Goal: Information Seeking & Learning: Find specific page/section

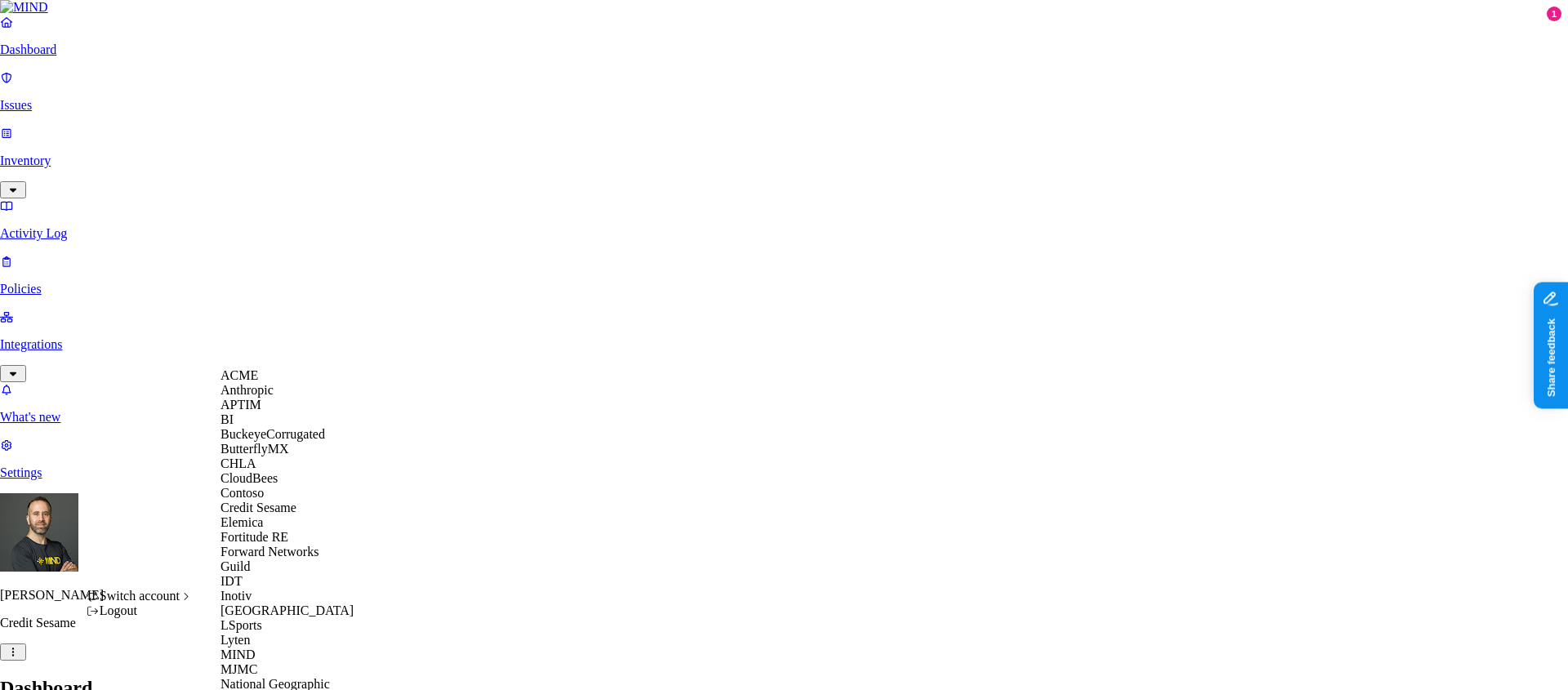
scroll to position [780, 0]
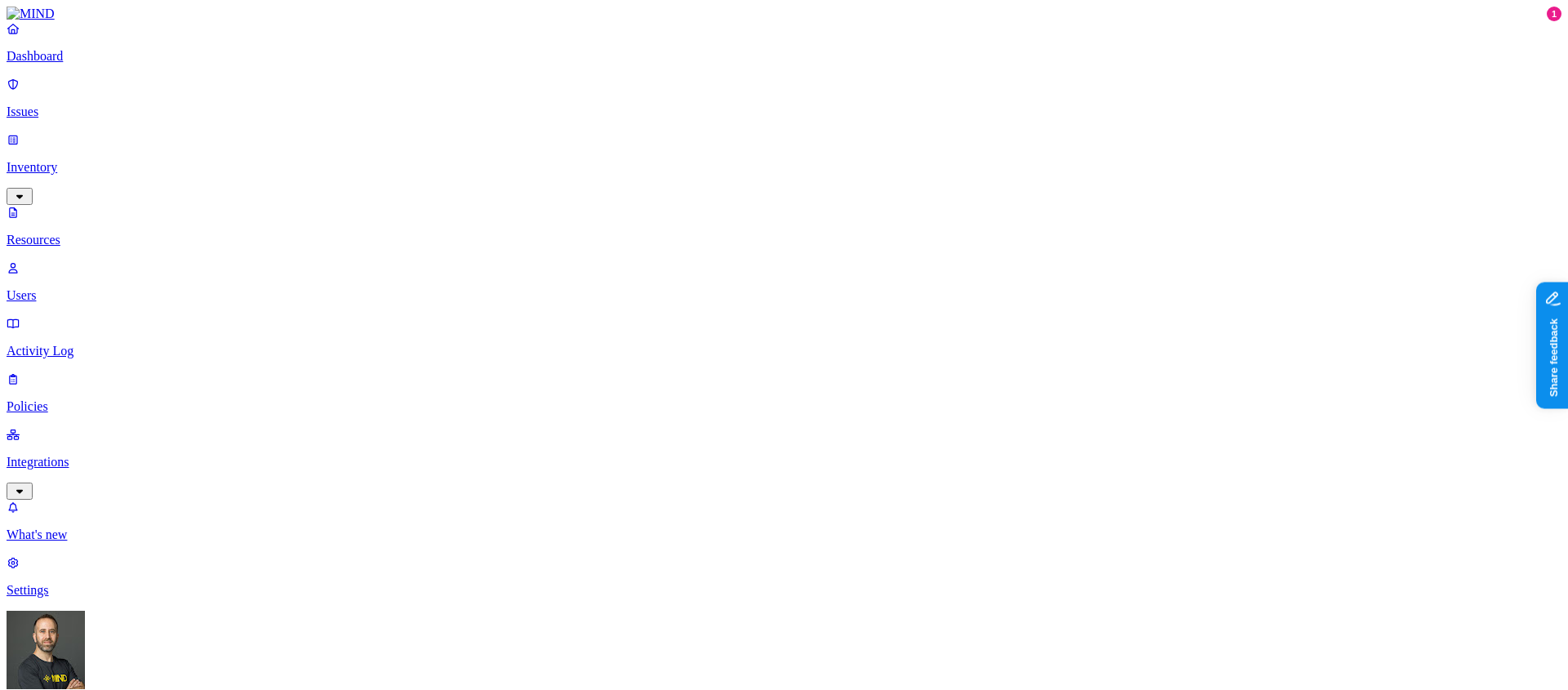
click at [105, 64] on p "Dashboard" at bounding box center [784, 55] width 1555 height 15
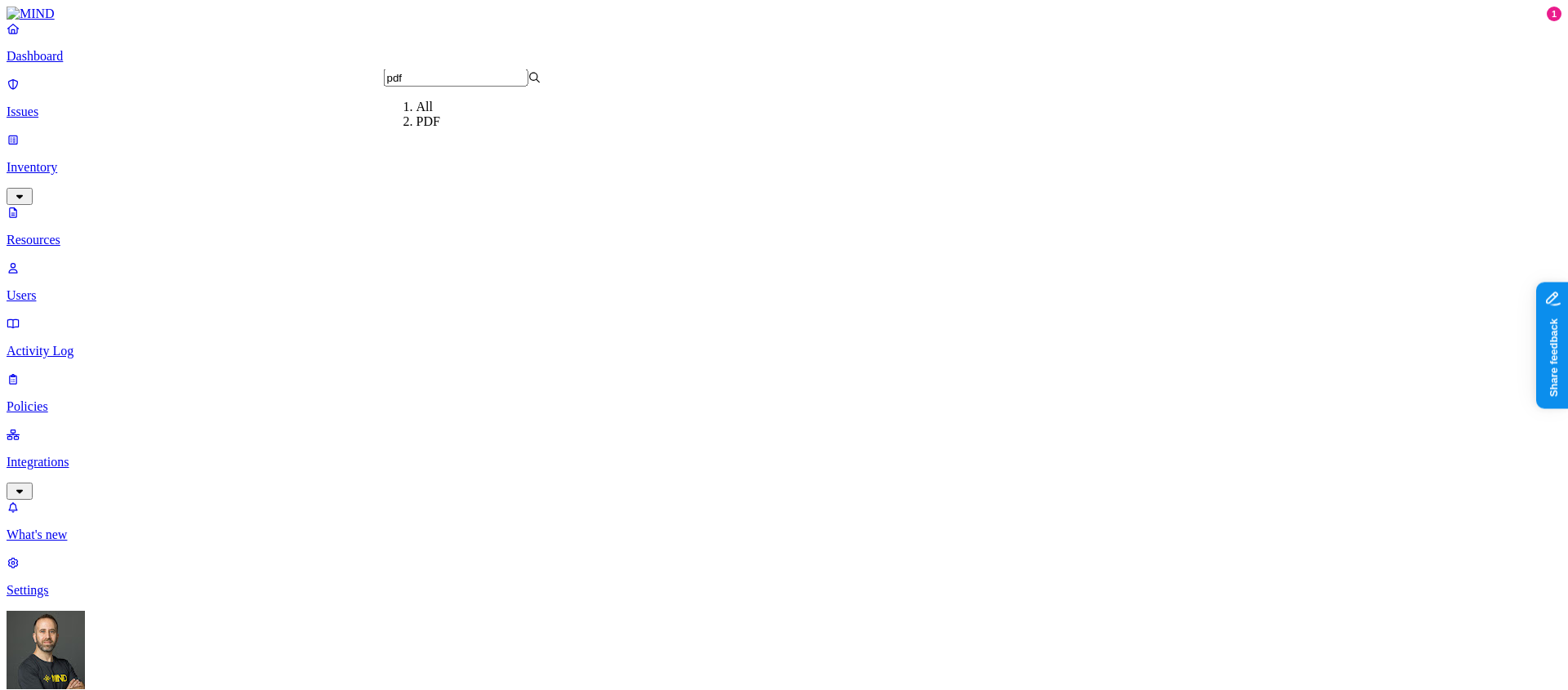
type input "pdf"
click at [458, 129] on div "PDF" at bounding box center [495, 121] width 157 height 15
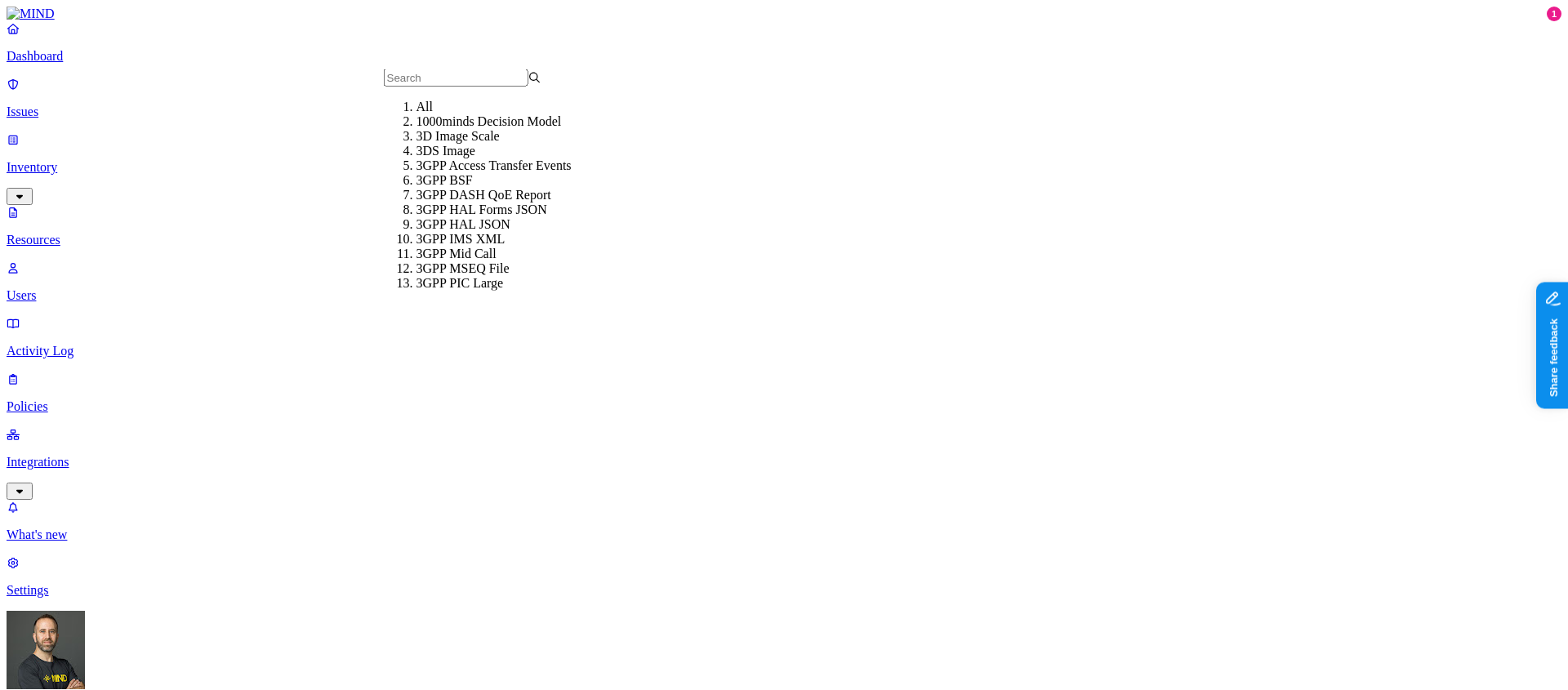
click at [416, 115] on div "All" at bounding box center [495, 106] width 157 height 15
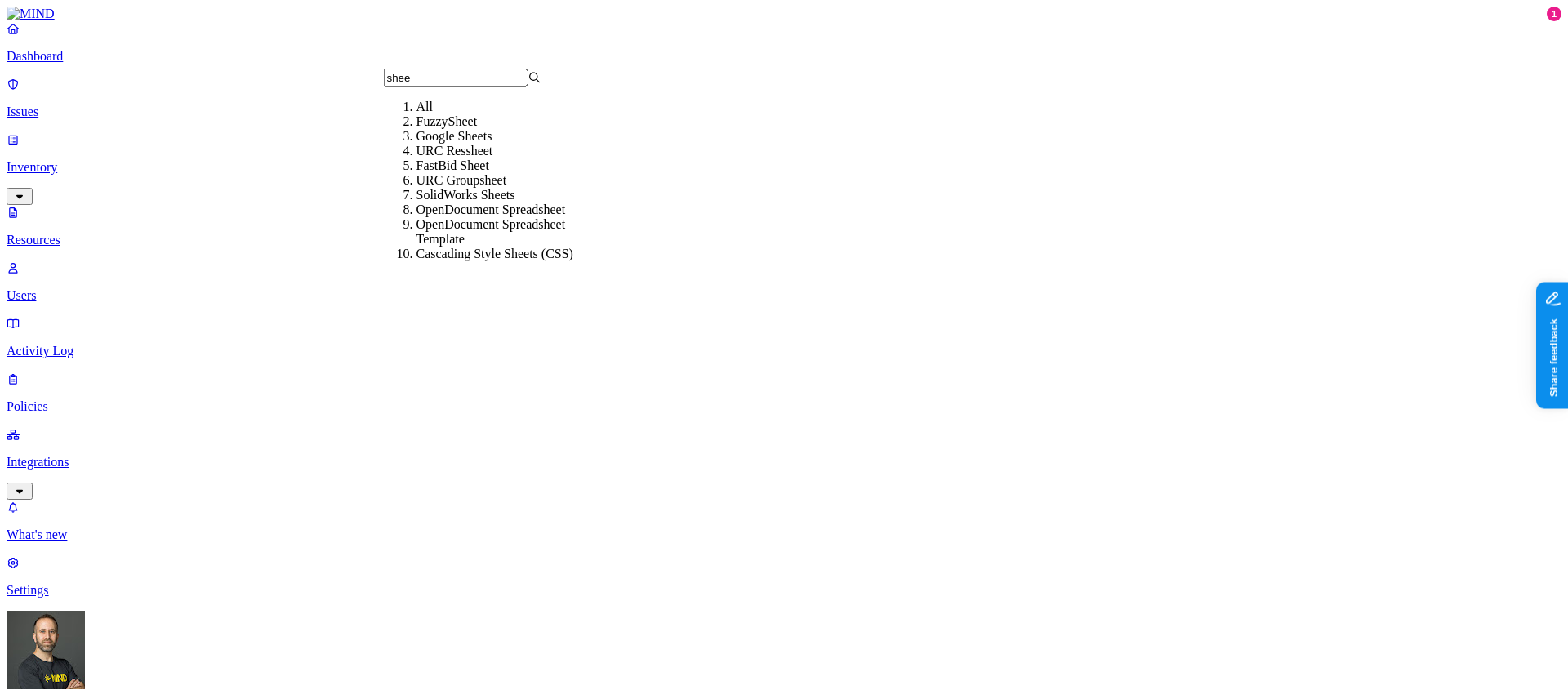
type input "shee"
click at [441, 144] on div "Google Sheets" at bounding box center [495, 136] width 157 height 15
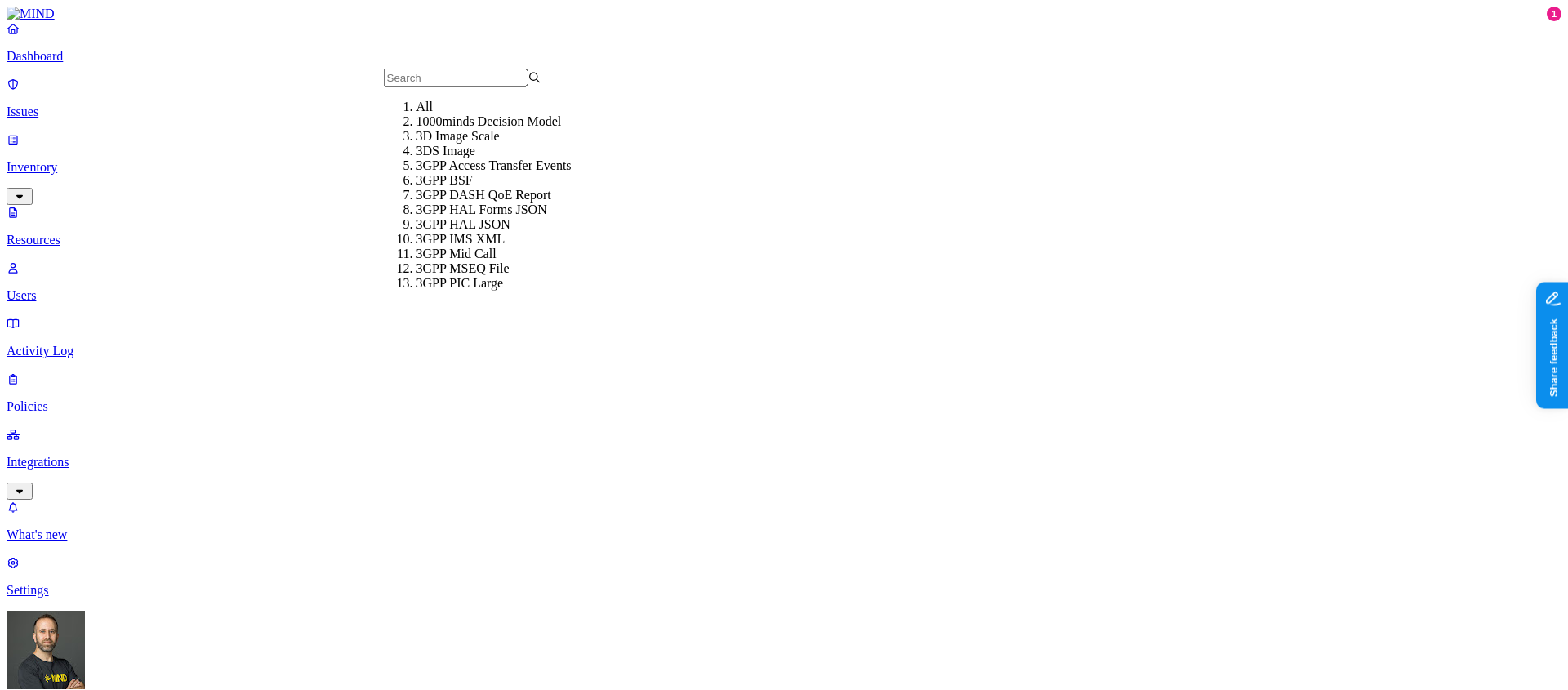
click at [416, 115] on div "All" at bounding box center [495, 106] width 157 height 15
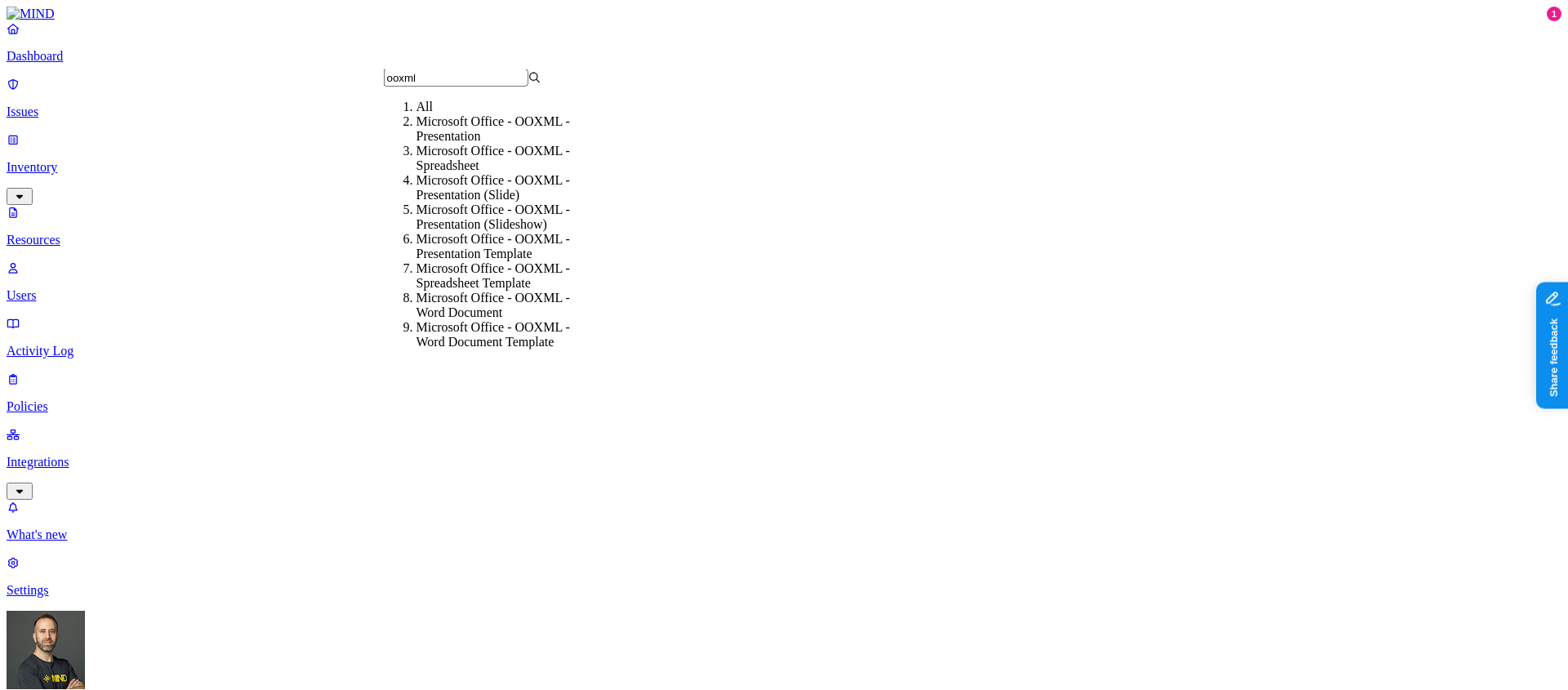
type input "ooxml"
click at [512, 173] on div "Microsoft Office - OOXML - Spreadsheet" at bounding box center [495, 158] width 157 height 29
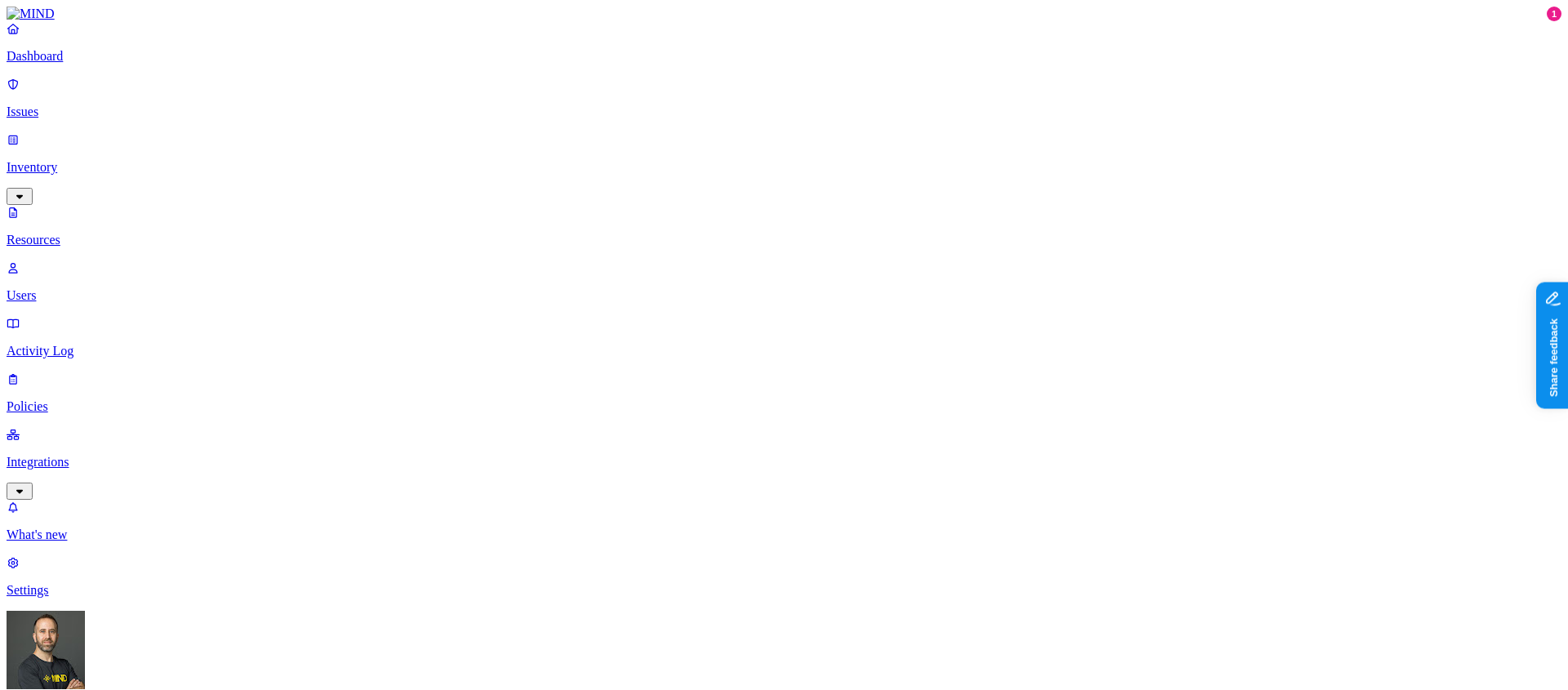
click at [106, 64] on p "Dashboard" at bounding box center [784, 55] width 1555 height 15
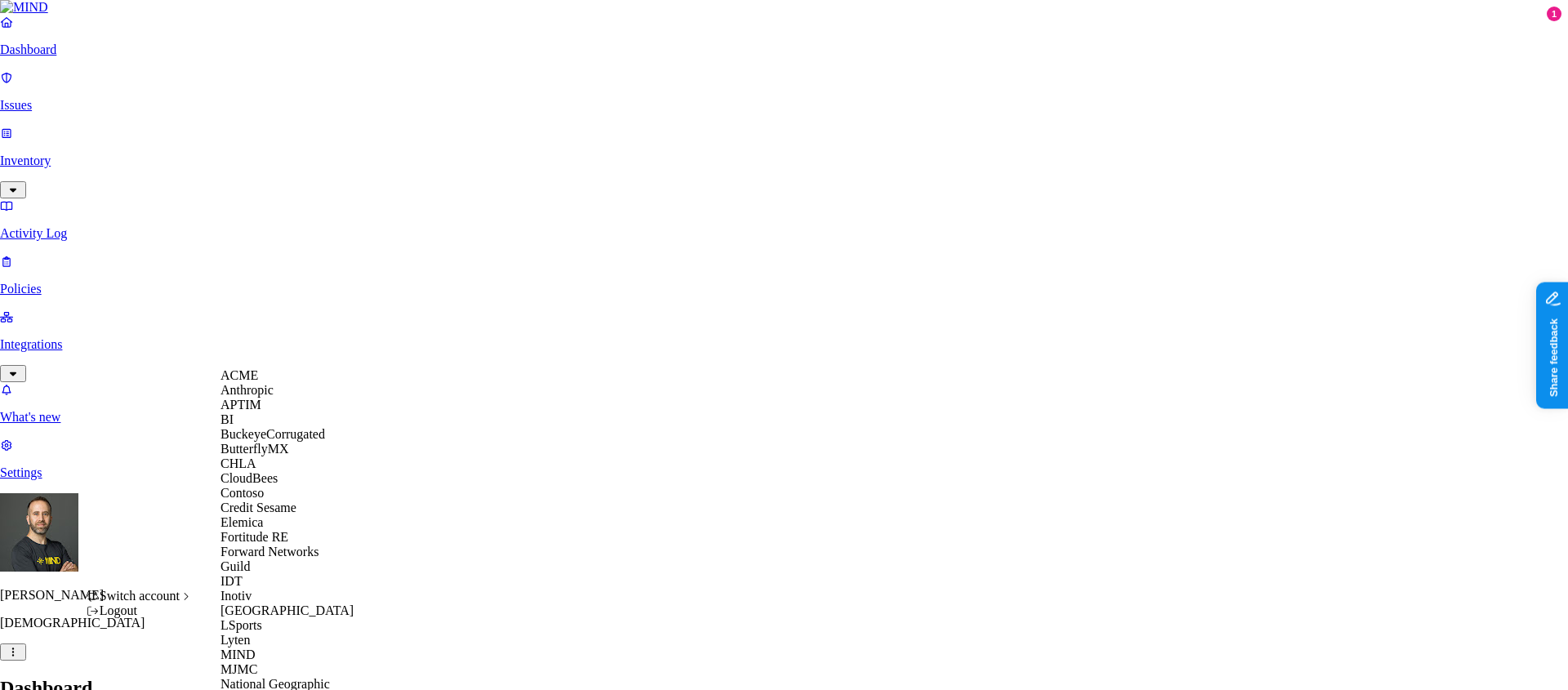
scroll to position [587, 0]
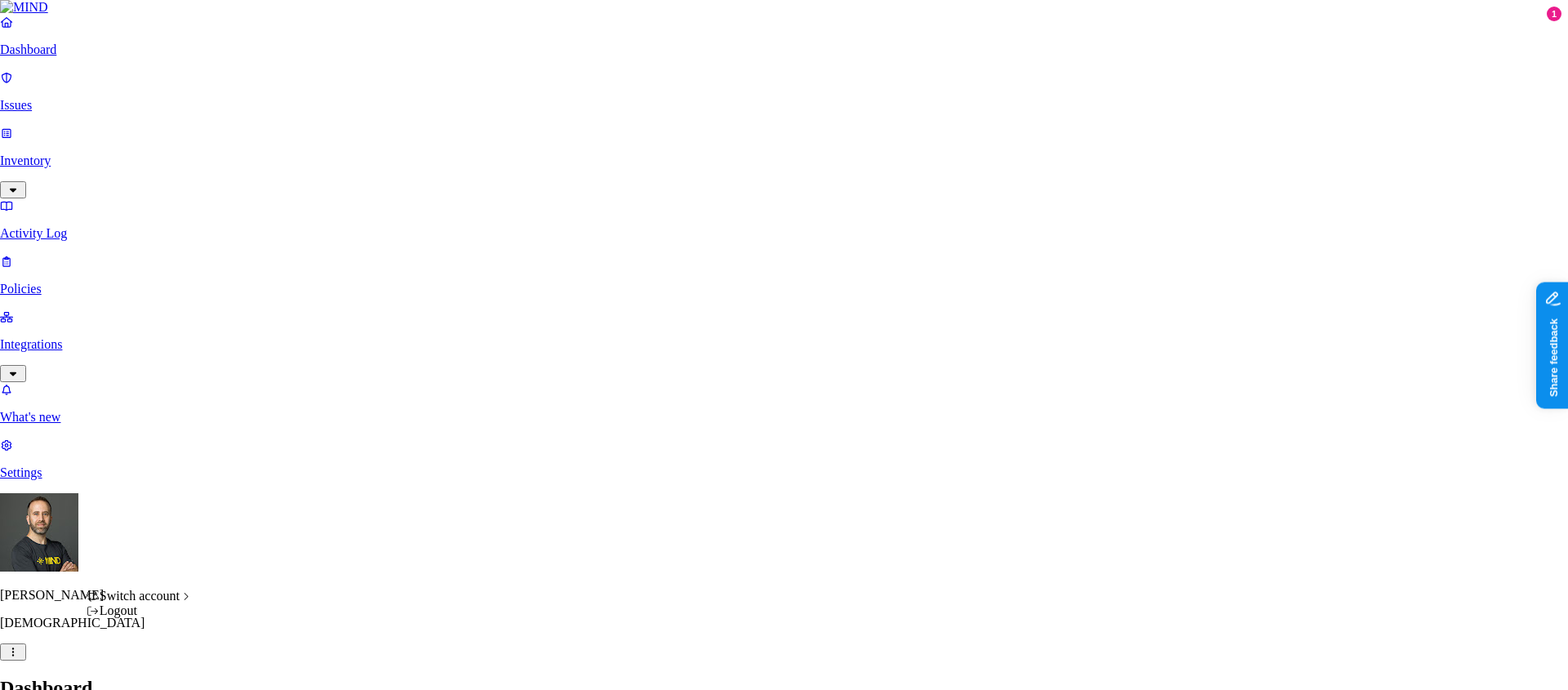
click at [160, 618] on div "Logout" at bounding box center [140, 610] width 107 height 15
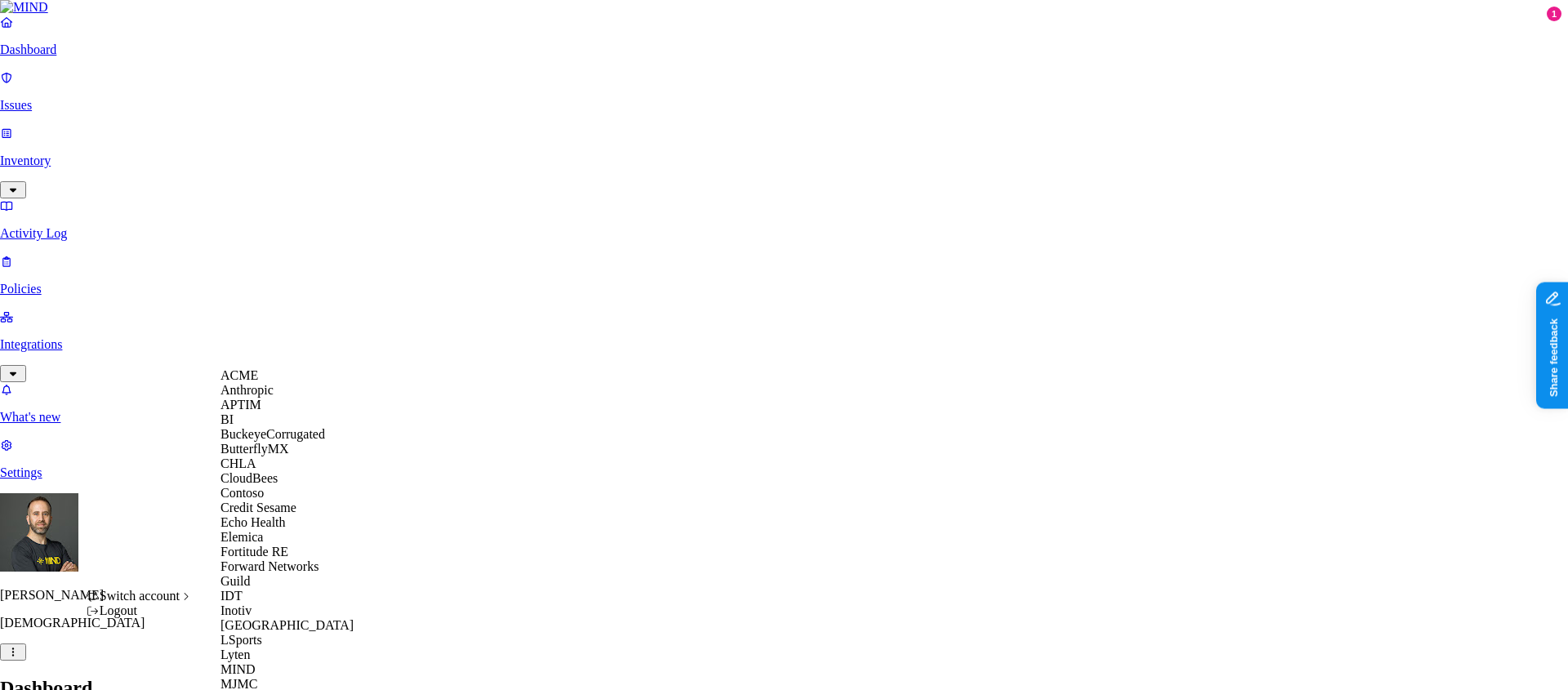
scroll to position [698, 0]
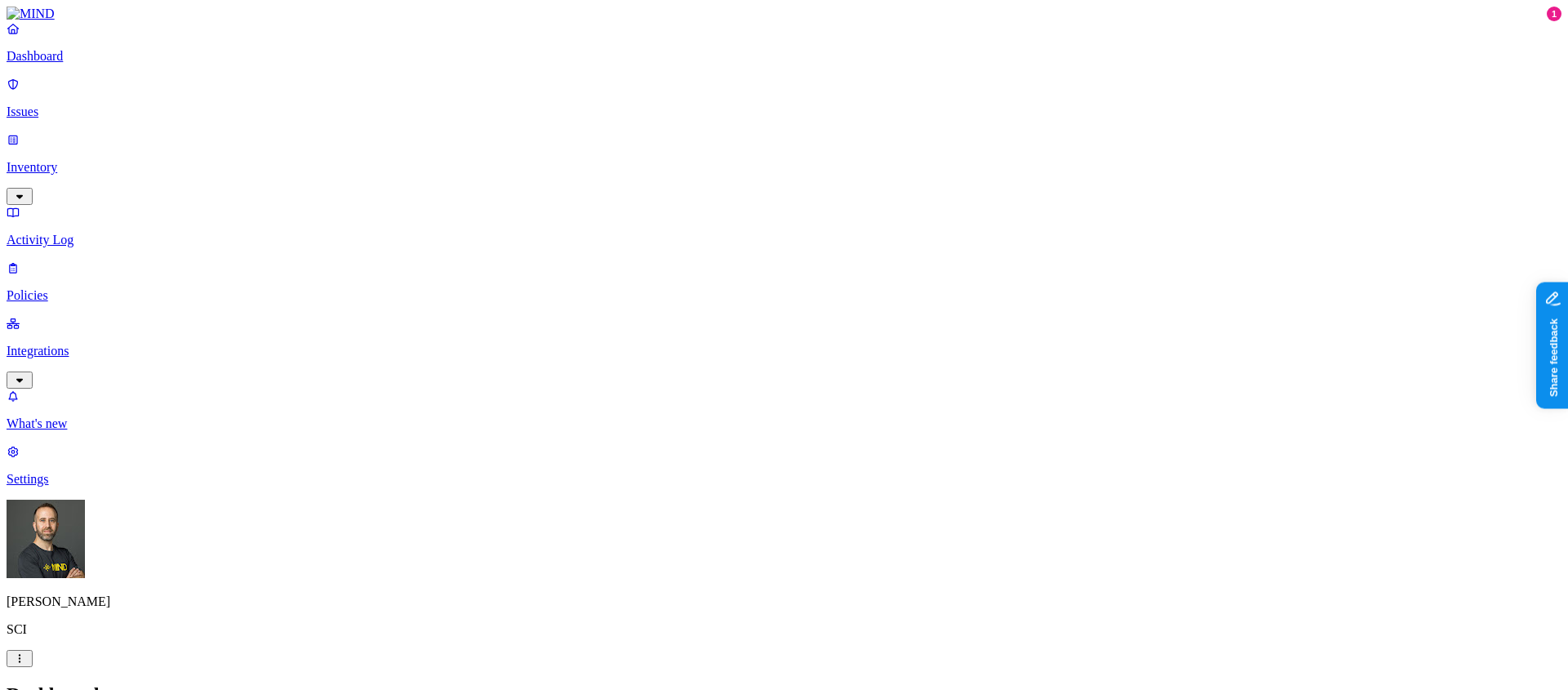
click at [85, 344] on p "Integrations" at bounding box center [784, 351] width 1555 height 15
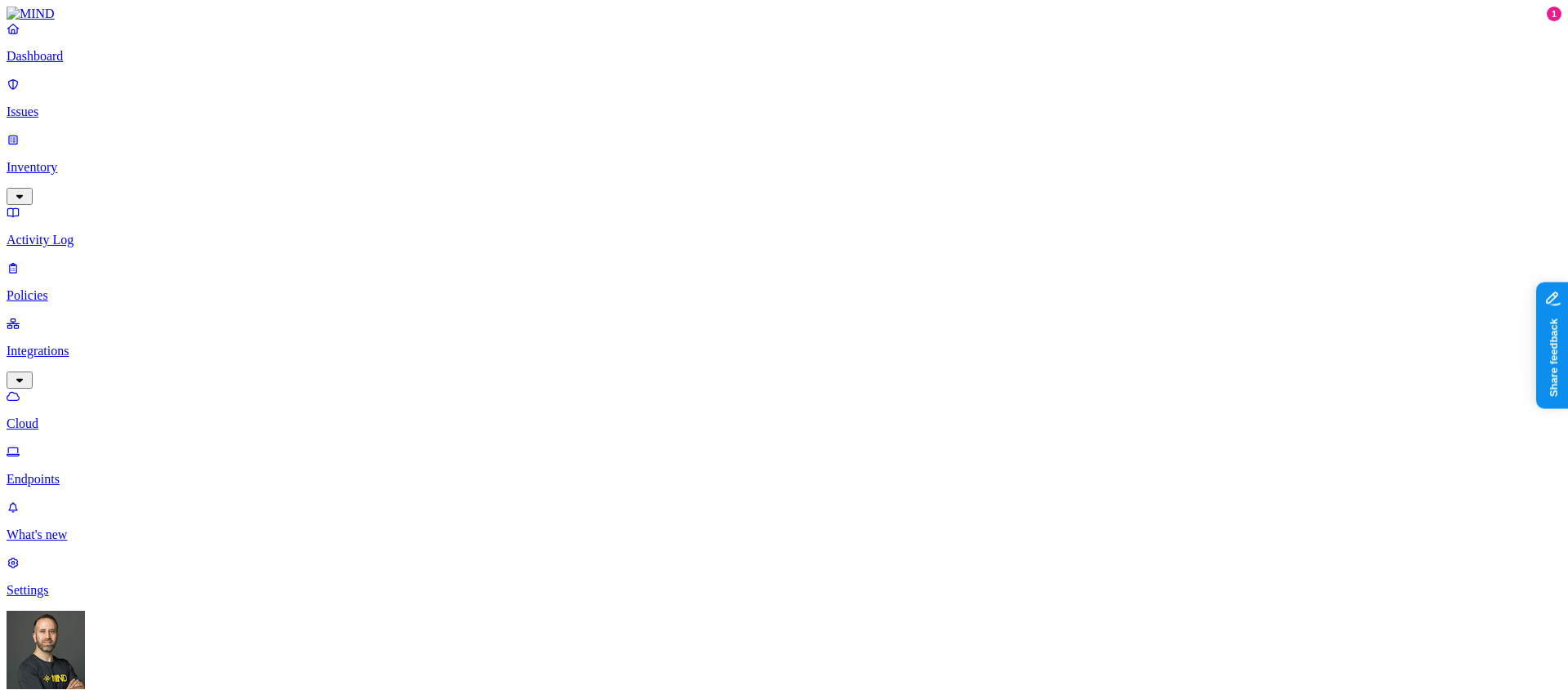
click at [79, 64] on p "Dashboard" at bounding box center [784, 55] width 1555 height 15
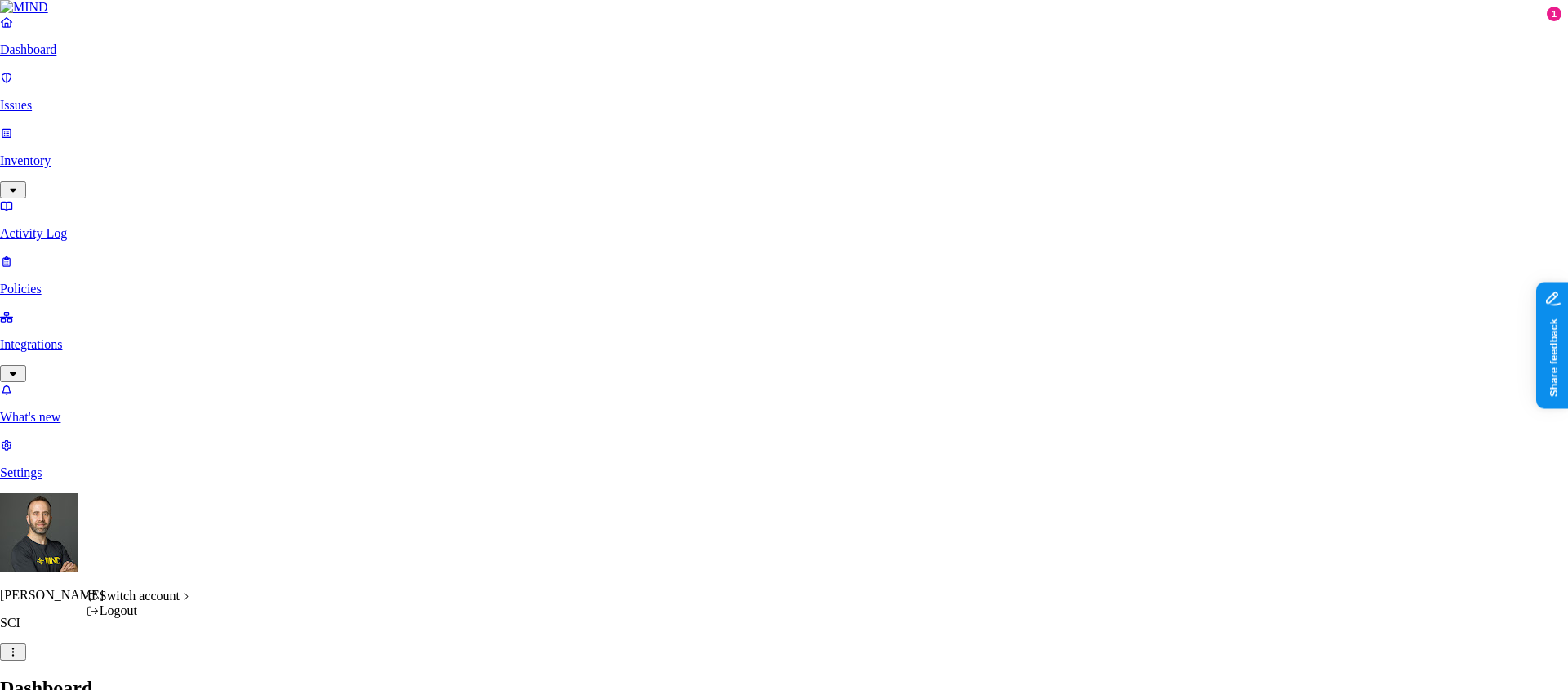
click at [160, 664] on html "Dashboard Issues Inventory Activity Log Policies Integrations What's new 1 Sett…" at bounding box center [784, 496] width 1568 height 991
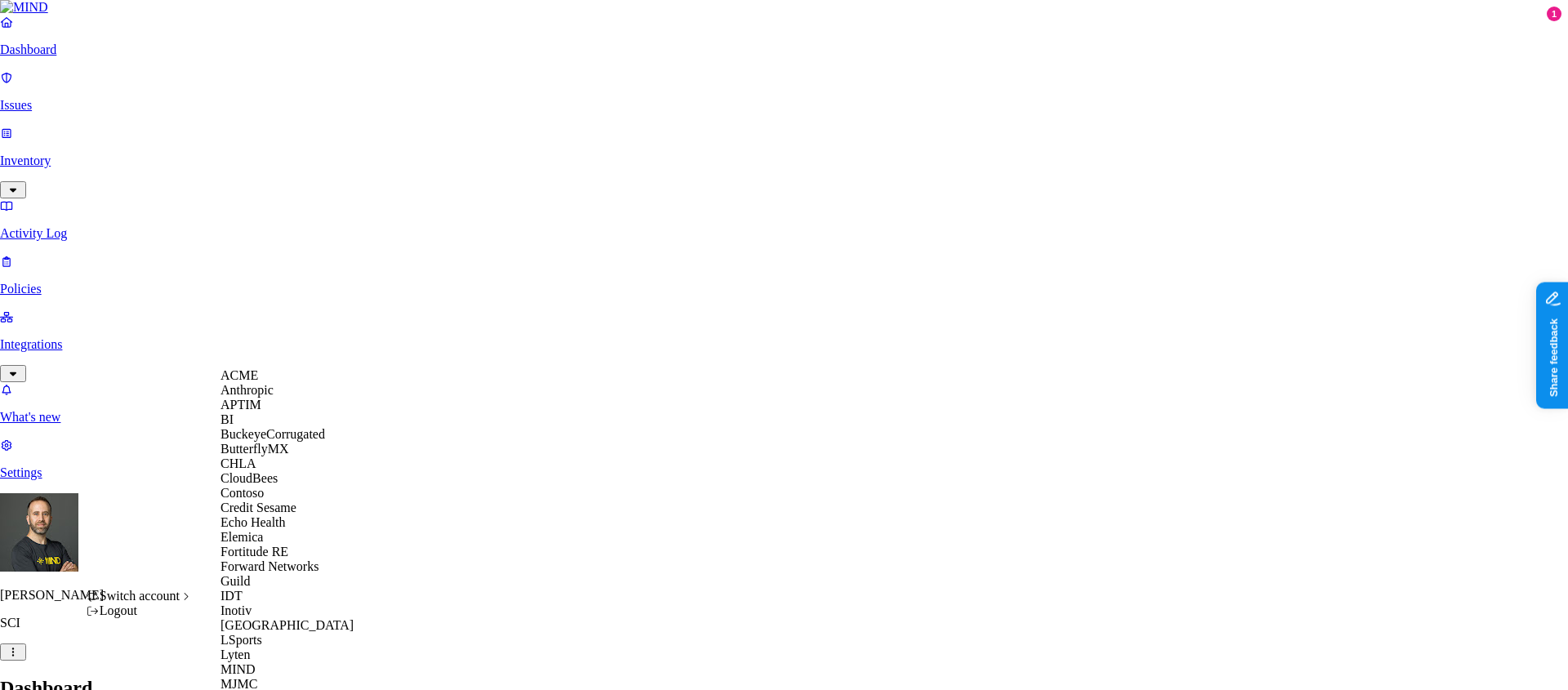
scroll to position [259, 0]
click at [281, 515] on span "Echo Health" at bounding box center [253, 522] width 65 height 14
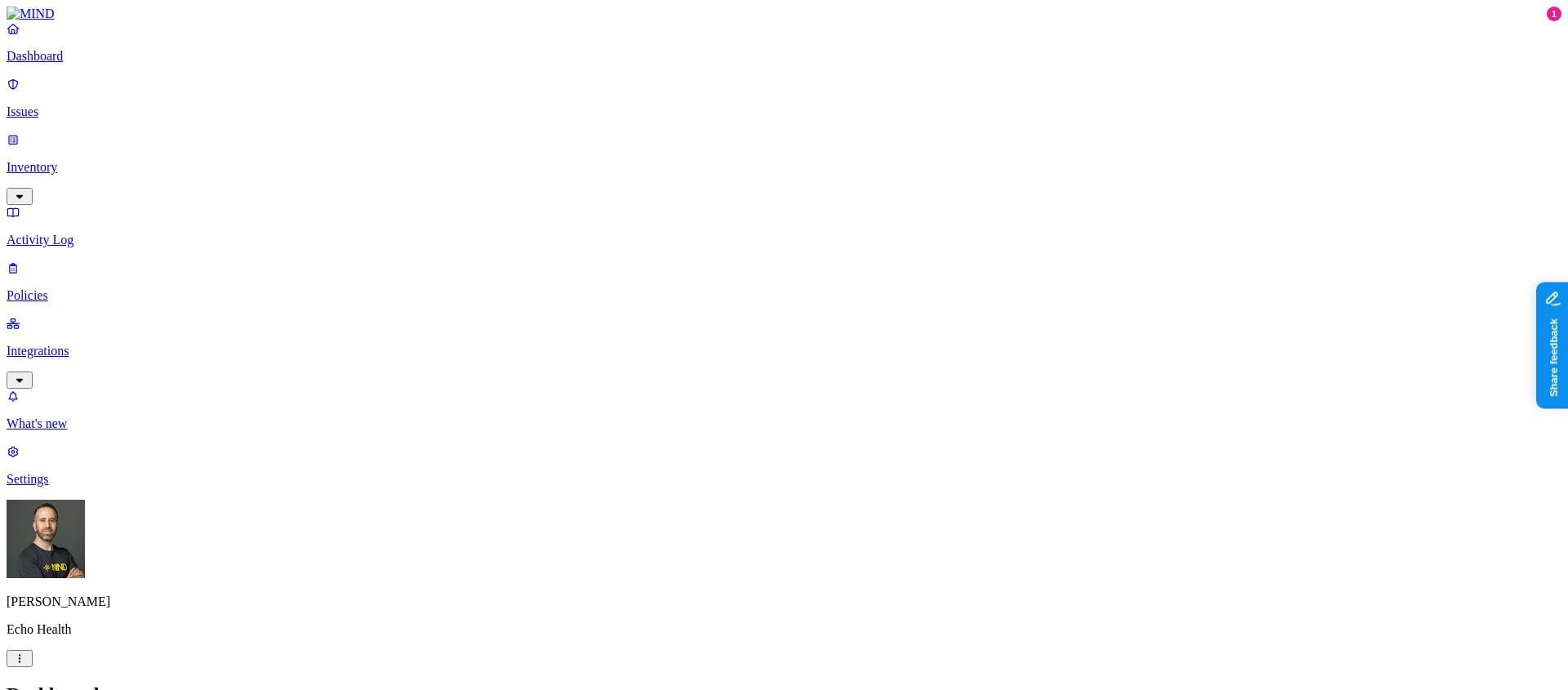
click at [151, 672] on html "Dashboard Issues Inventory Activity Log Policies Integrations What's new 1 Sett…" at bounding box center [784, 499] width 1568 height 998
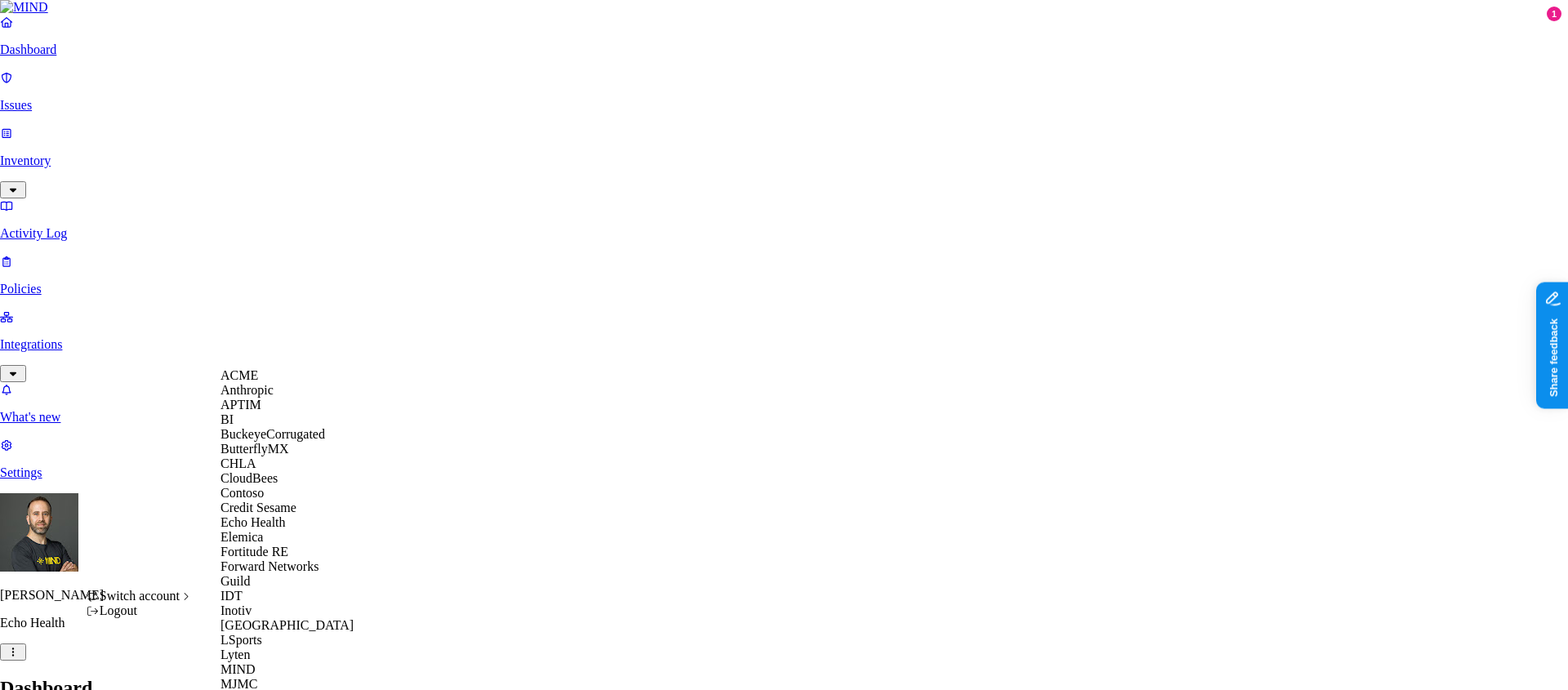
click at [791, 72] on html "Dashboard Issues Inventory Activity Log Policies Integrations What's new 1 Sett…" at bounding box center [784, 496] width 1568 height 991
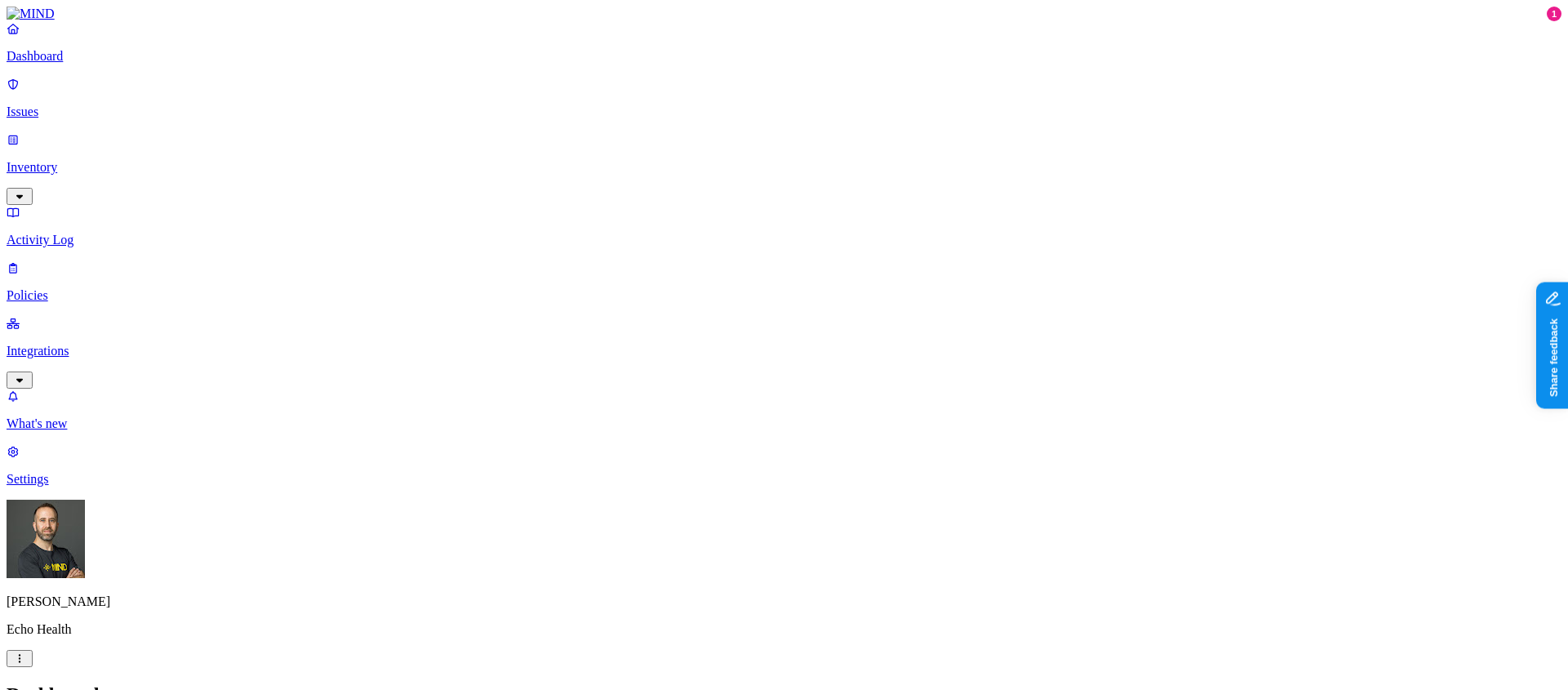
click at [151, 671] on html "Dashboard Issues Inventory Activity Log Policies Integrations What's new 1 Sett…" at bounding box center [784, 486] width 1568 height 972
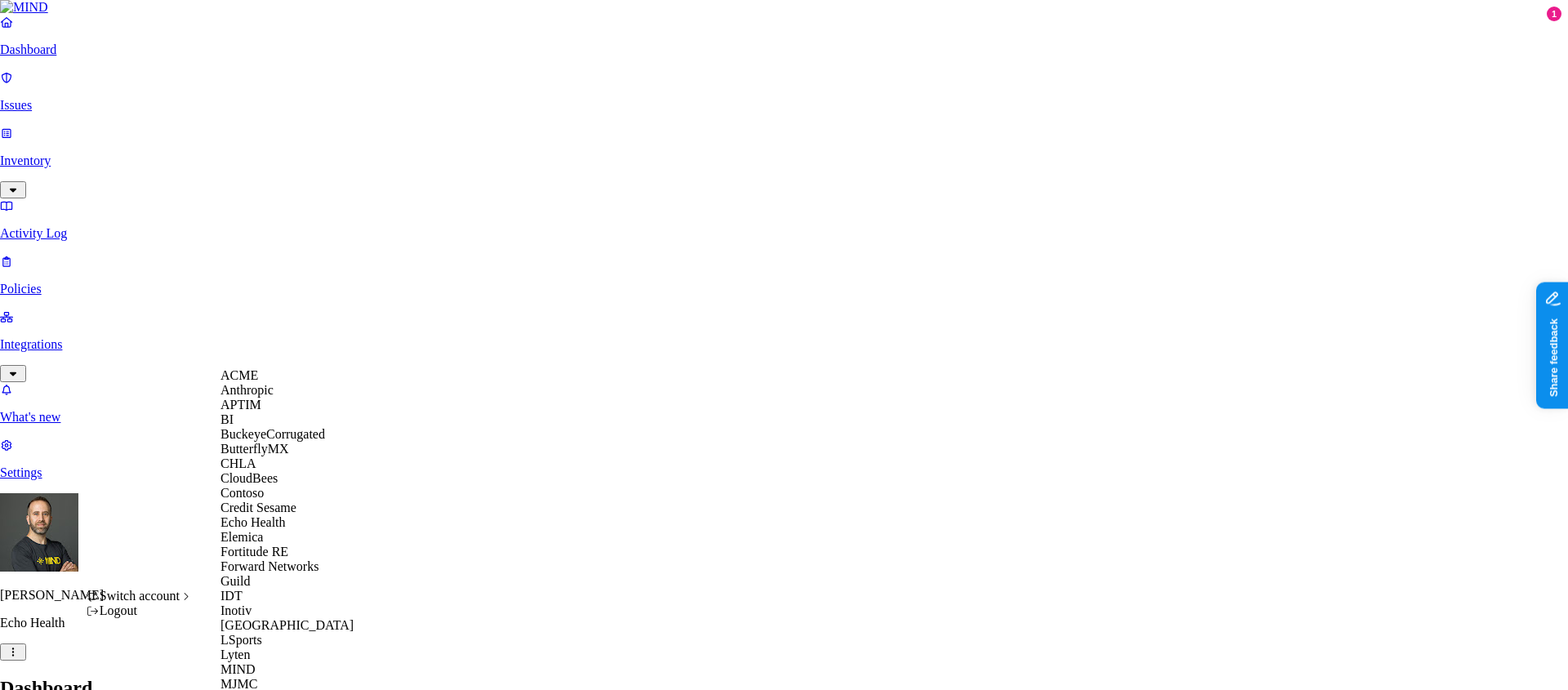
scroll to position [769, 0]
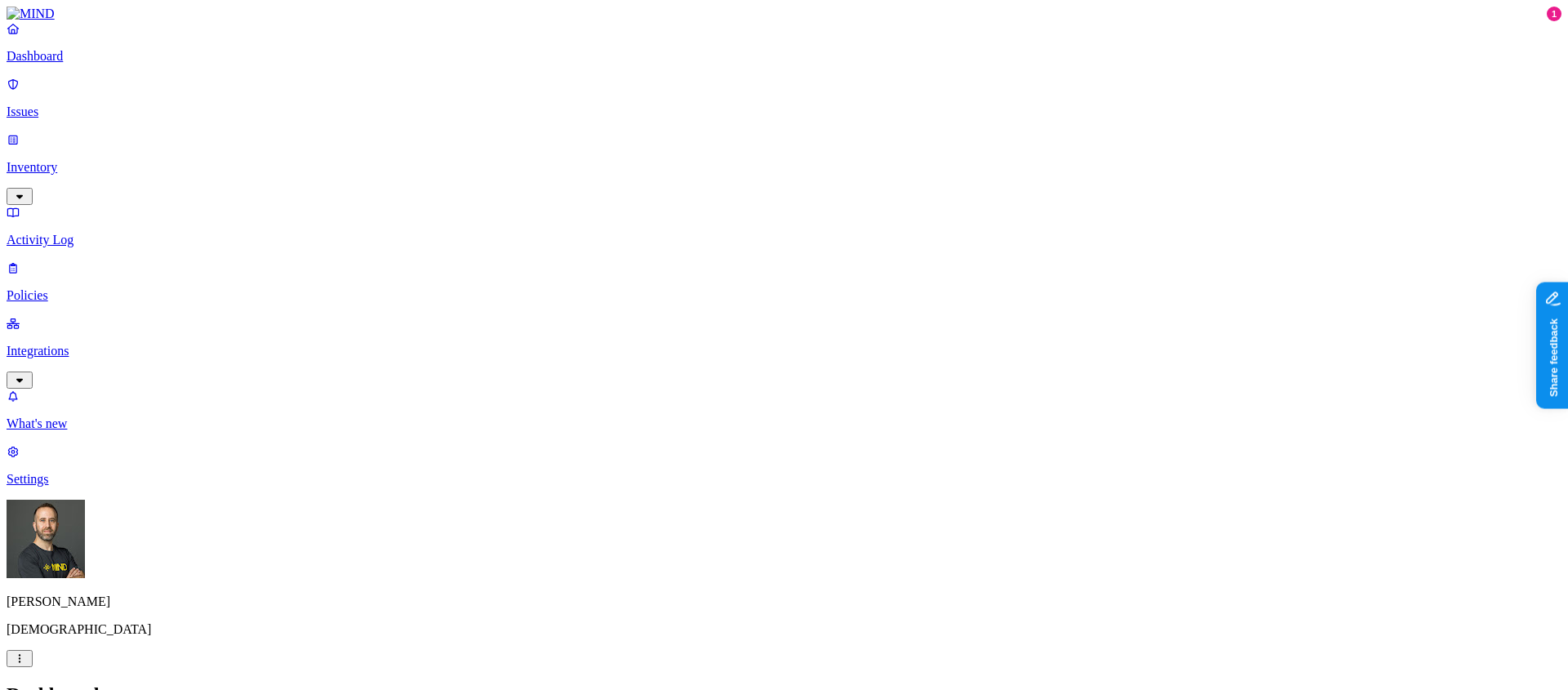
click at [99, 160] on p "Inventory" at bounding box center [784, 167] width 1555 height 15
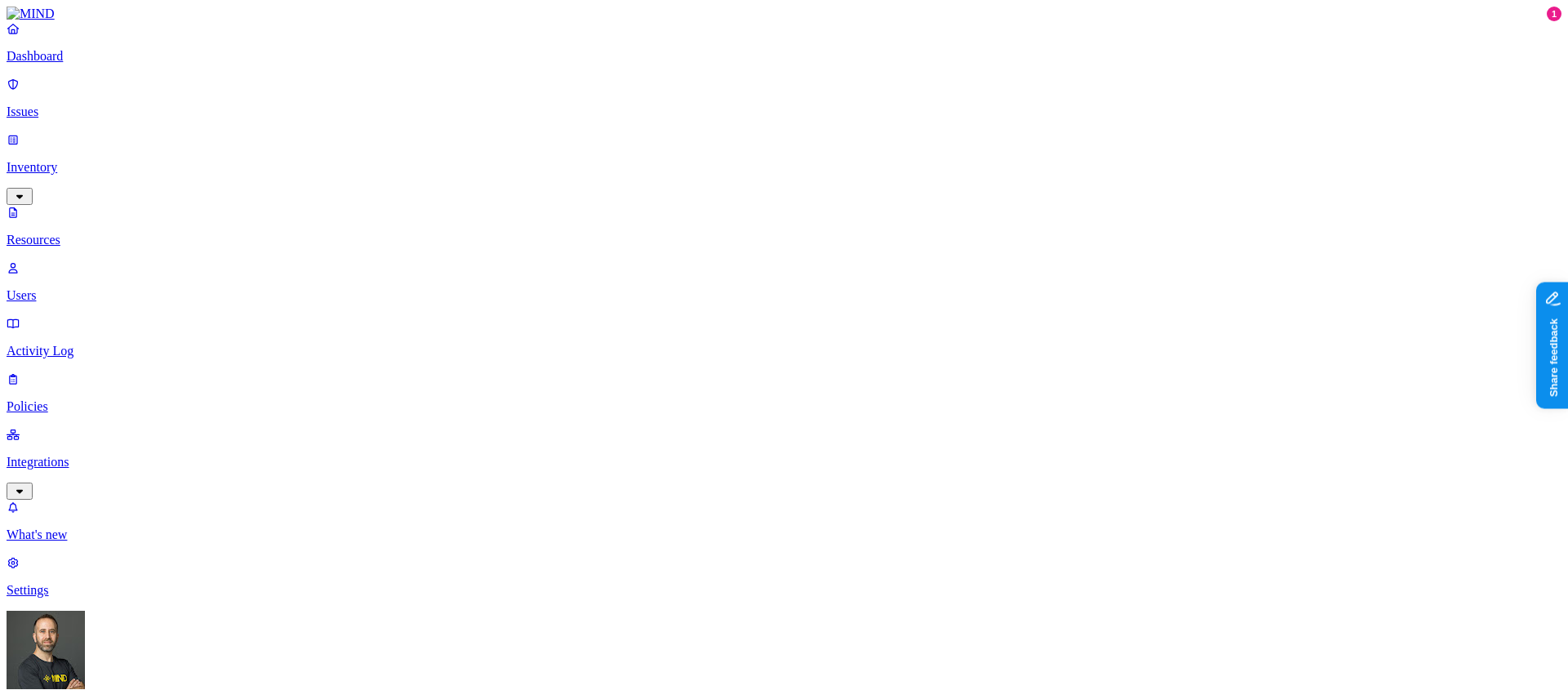
click at [87, 64] on link "Dashboard" at bounding box center [784, 43] width 1555 height 43
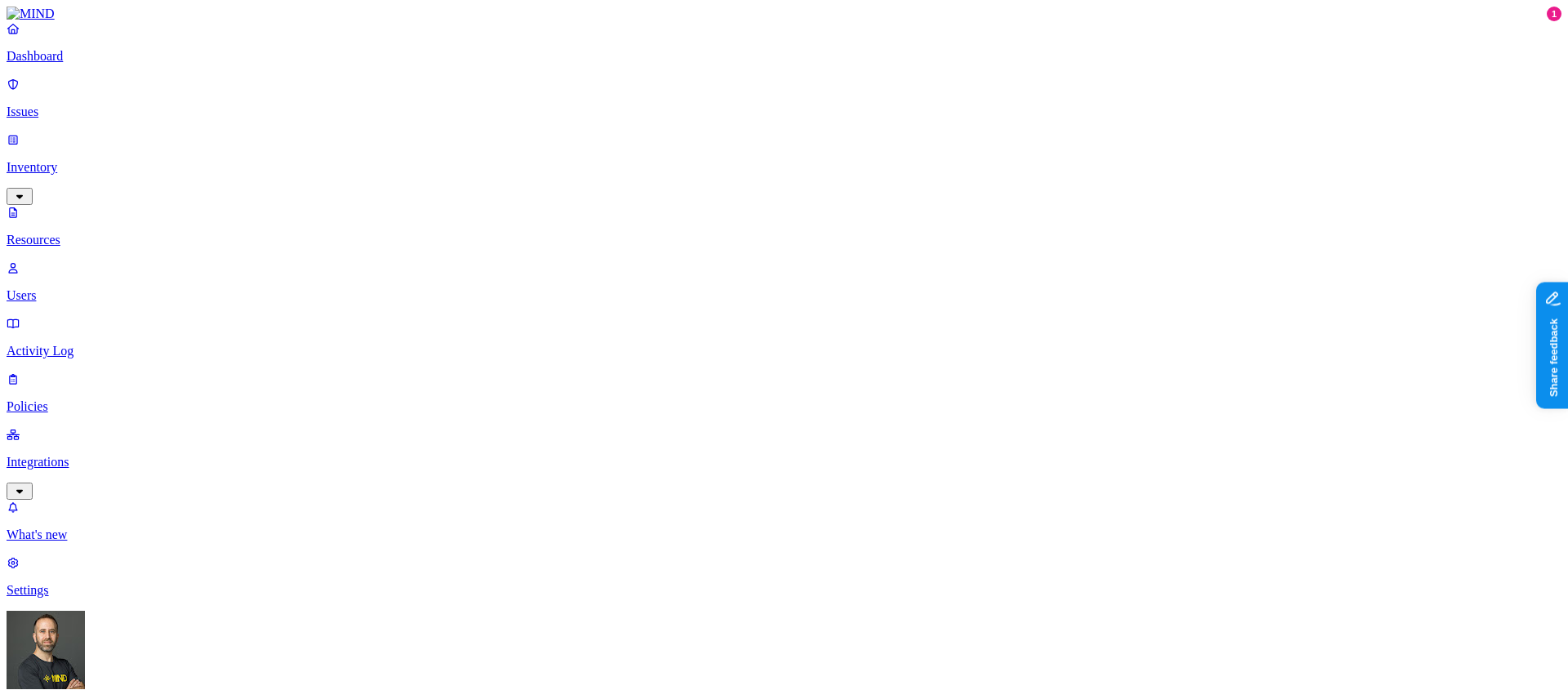
scroll to position [448, 0]
